Goal: Task Accomplishment & Management: Manage account settings

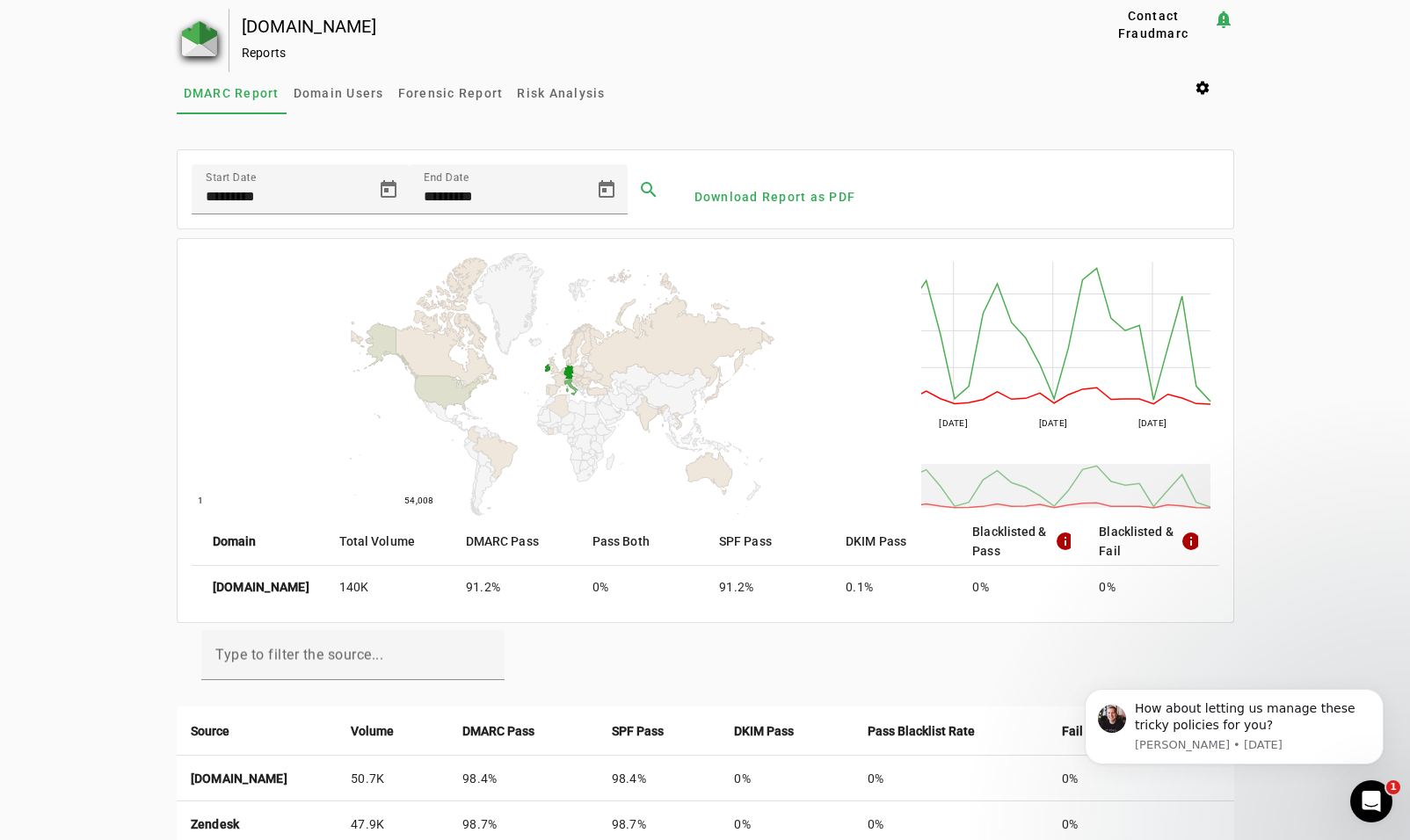
click at [186, 31] on img at bounding box center [199, 38] width 35 height 35
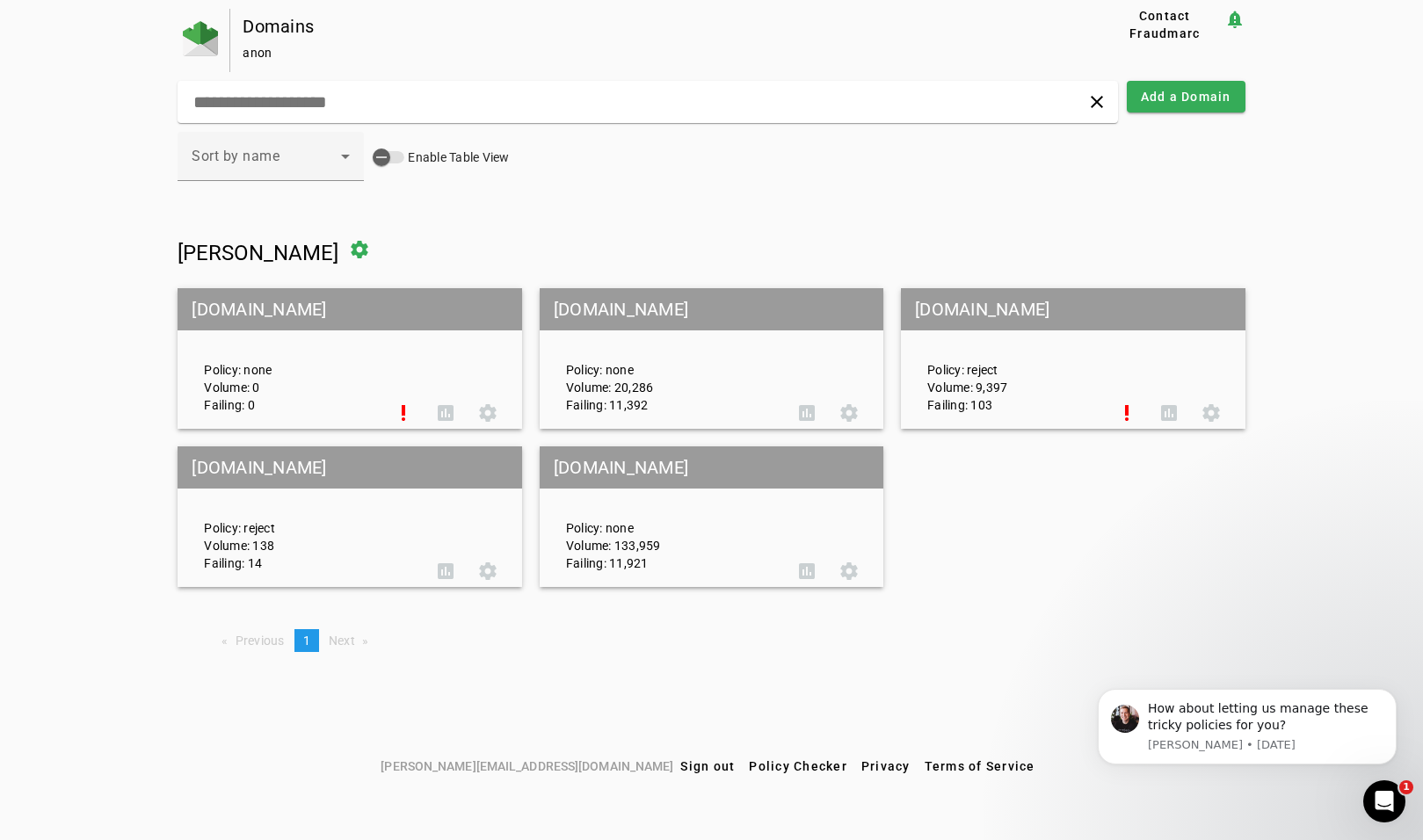
click at [75, 361] on div "Domains anon Contact Fraudmarc notification_important clear Add a Domain Sort b…" at bounding box center [712, 379] width 1423 height 742
click at [85, 667] on div "Domains [PERSON_NAME] Contact Fraudmarc notification_important clear Add a Doma…" at bounding box center [712, 379] width 1423 height 742
click at [1389, 694] on icon "Dismiss notification" at bounding box center [1392, 694] width 9 height 9
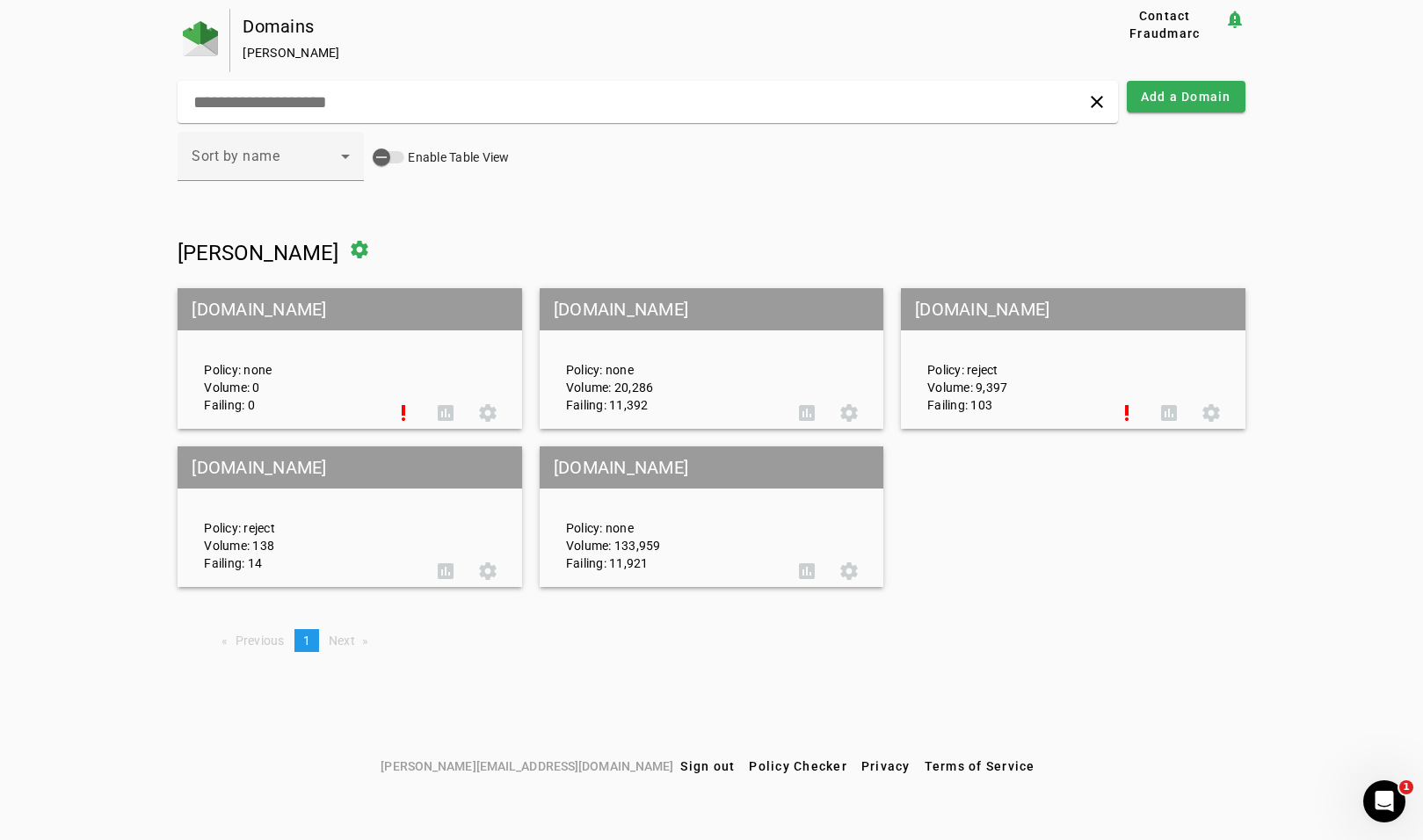
click at [77, 288] on div "Domains [PERSON_NAME] Contact Fraudmarc notification_important clear Add a Doma…" at bounding box center [712, 379] width 1423 height 742
click at [389, 154] on icon "button" at bounding box center [381, 157] width 16 height 16
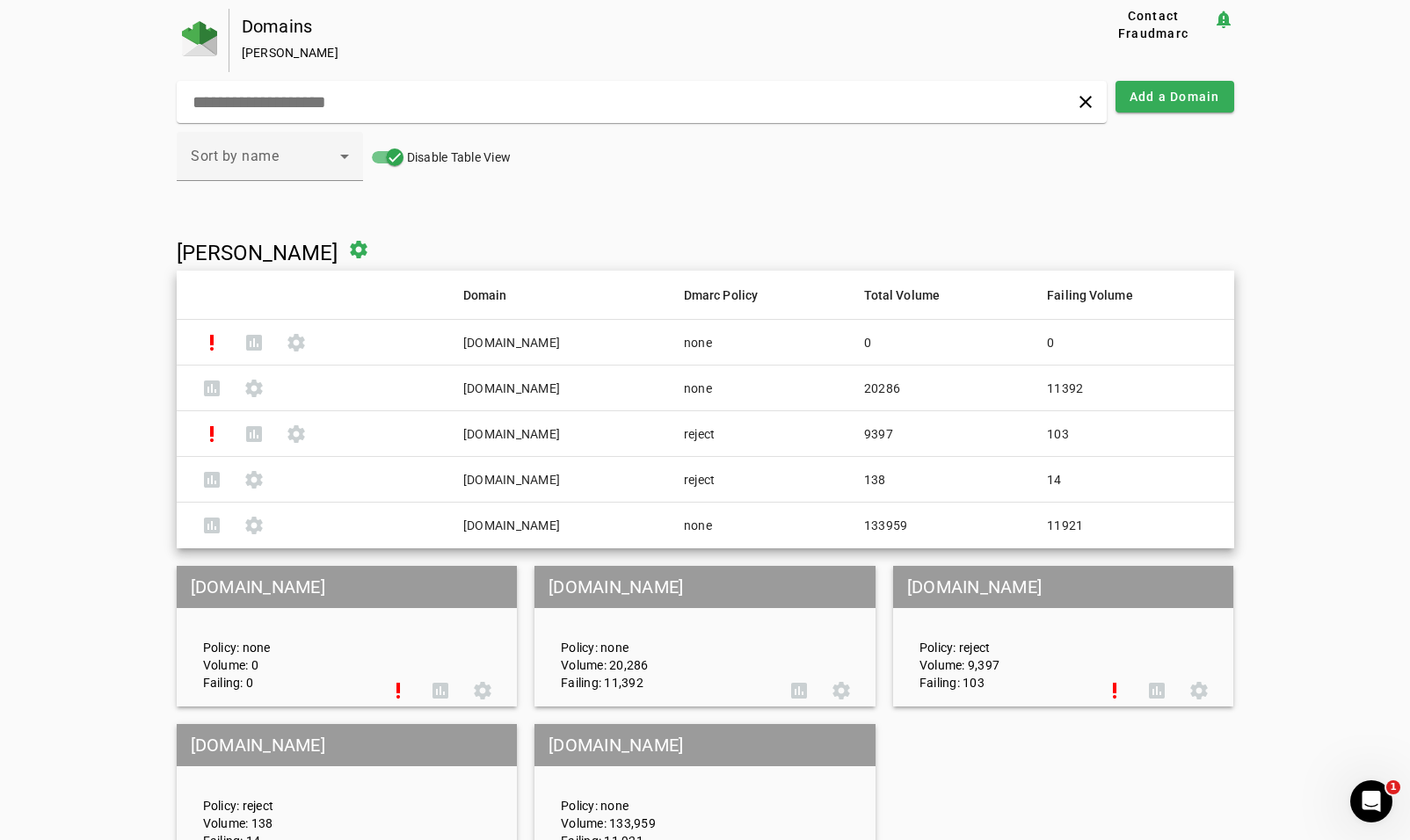
click at [32, 405] on div "Domains [PERSON_NAME] Contact Fraudmarc notification_important clear Add a Doma…" at bounding box center [705, 476] width 1410 height 935
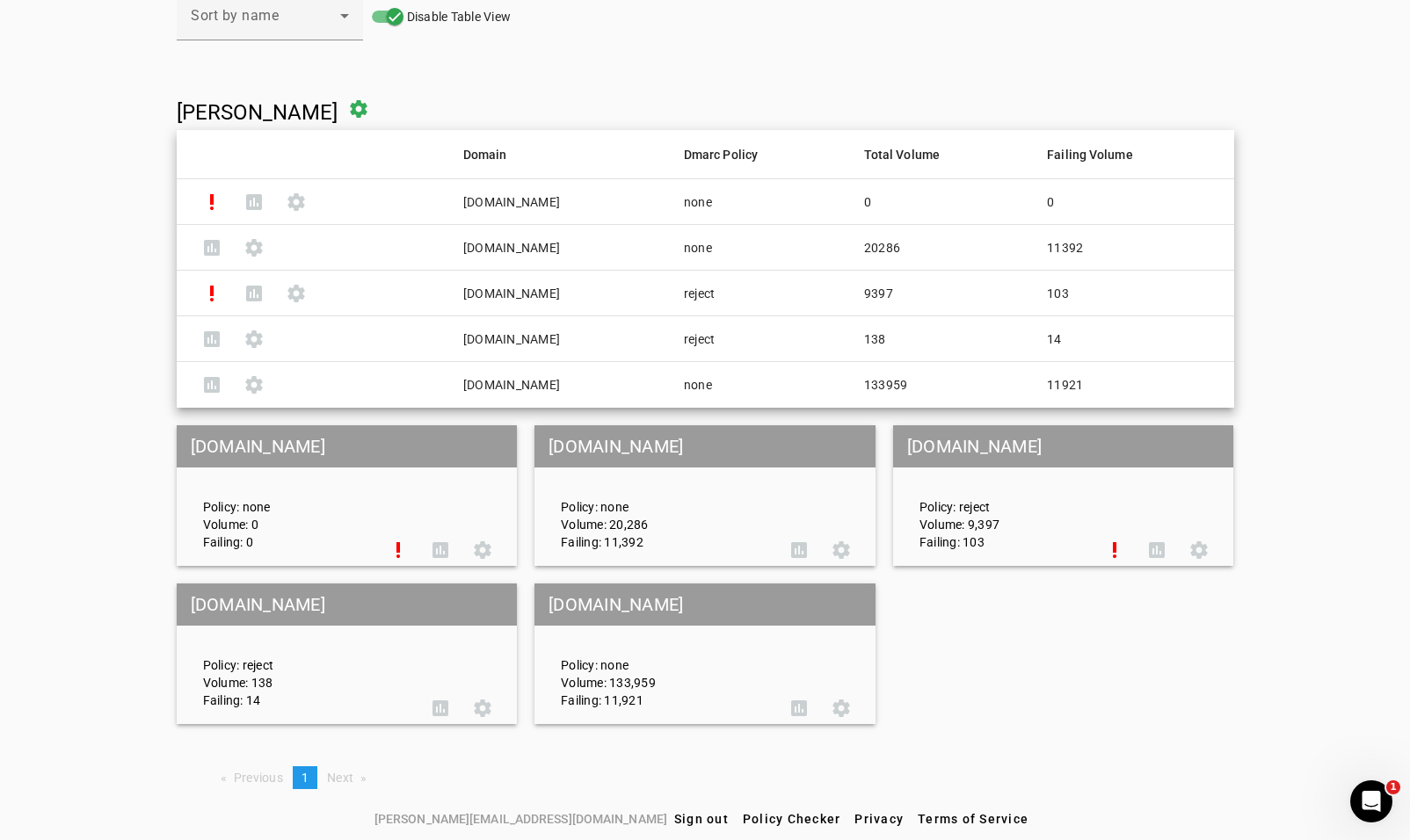
click at [95, 255] on div "Domains [PERSON_NAME] Contact Fraudmarc notification_important clear Add a Doma…" at bounding box center [705, 335] width 1410 height 935
click at [95, 406] on div "Domains [PERSON_NAME] Contact Fraudmarc notification_important clear Add a Doma…" at bounding box center [705, 335] width 1410 height 935
